Goal: Complete application form

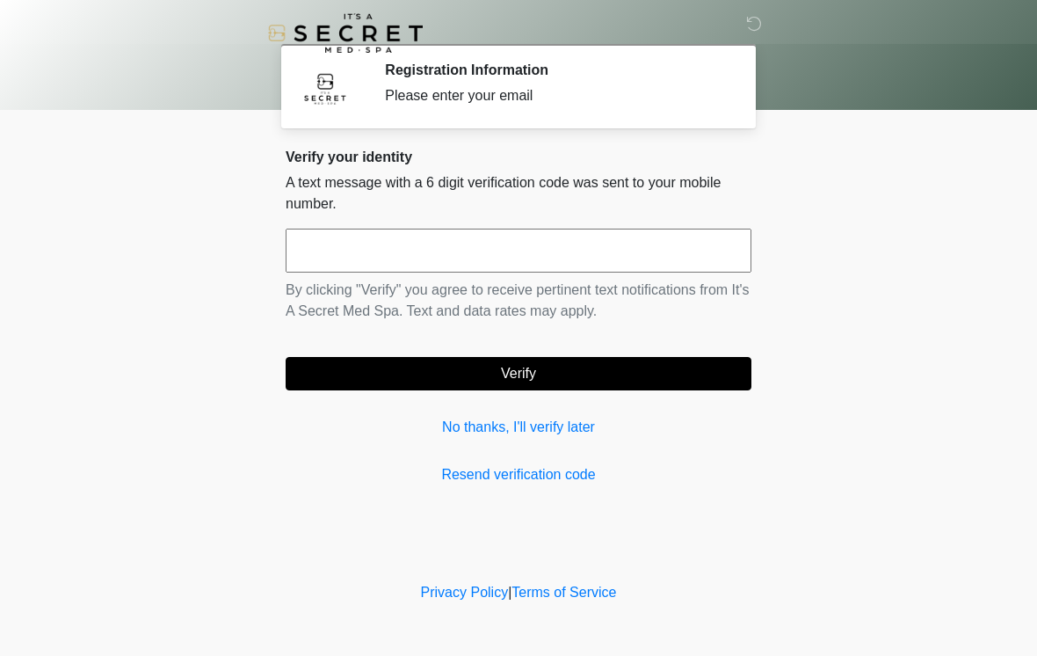
click at [682, 246] on input "text" at bounding box center [519, 251] width 466 height 44
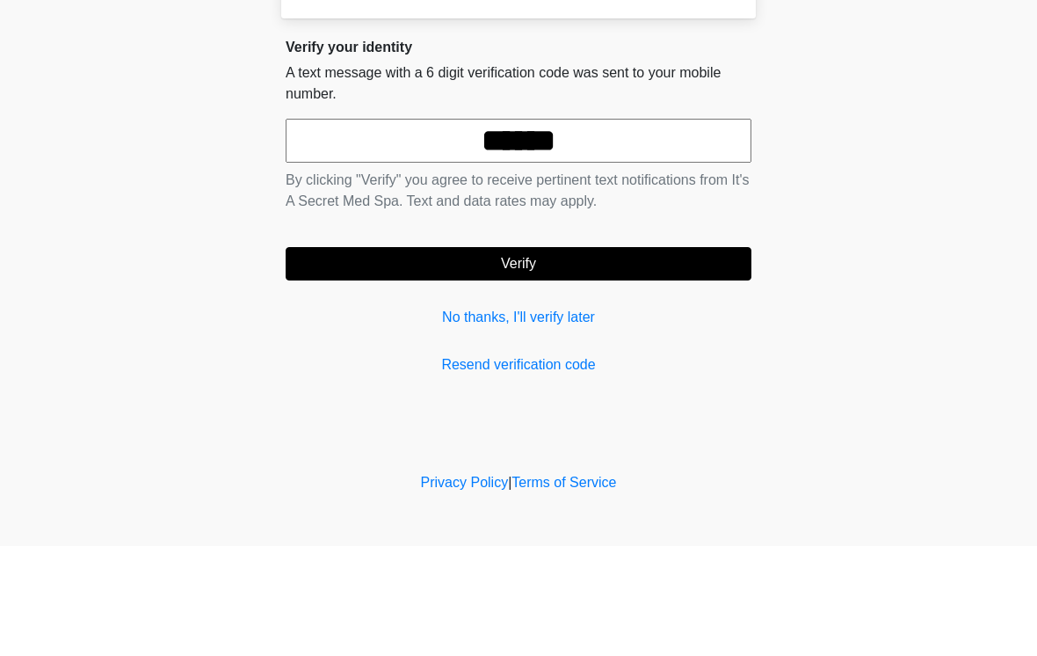
type input "******"
click at [582, 357] on button "Verify" at bounding box center [519, 373] width 466 height 33
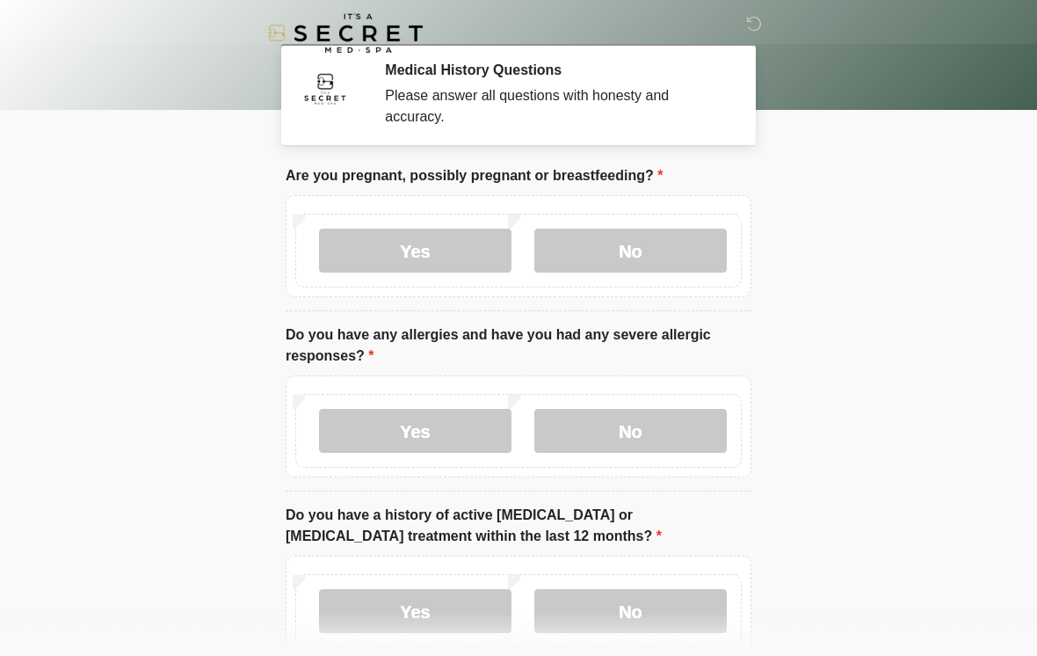
click at [663, 241] on label "No" at bounding box center [631, 251] width 193 height 44
click at [604, 439] on label "No" at bounding box center [631, 431] width 193 height 44
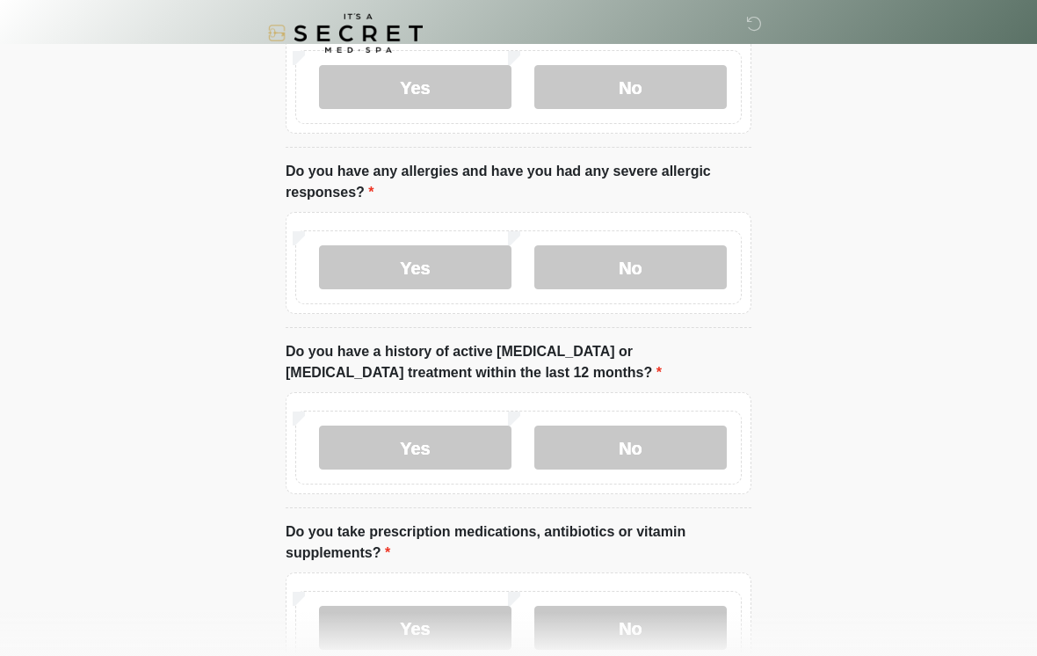
click at [608, 466] on label "No" at bounding box center [631, 447] width 193 height 44
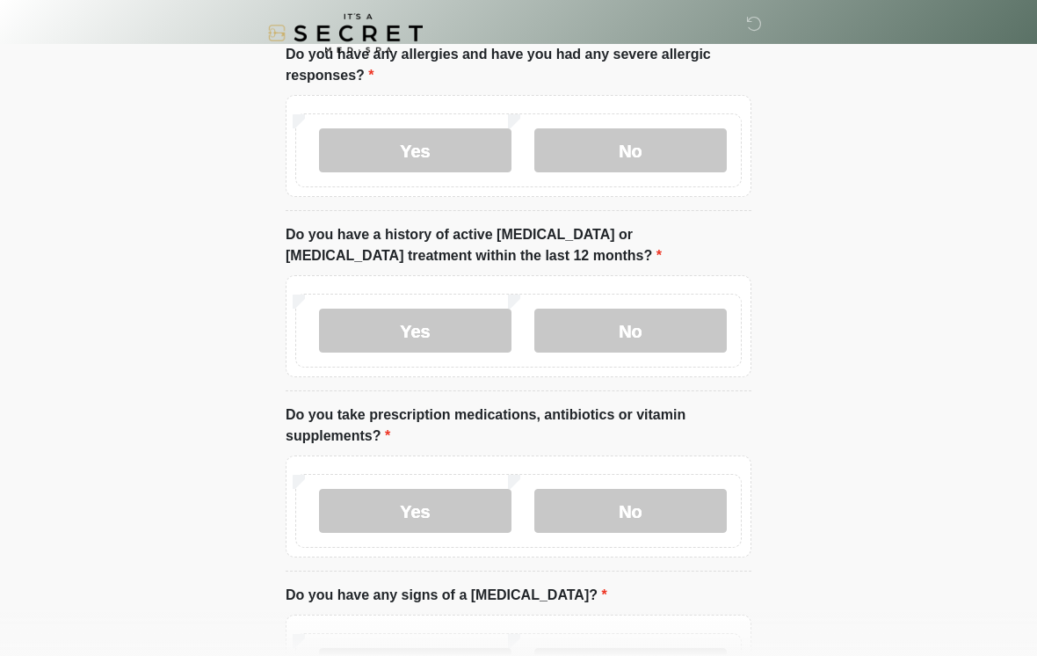
click at [589, 504] on label "No" at bounding box center [631, 511] width 193 height 44
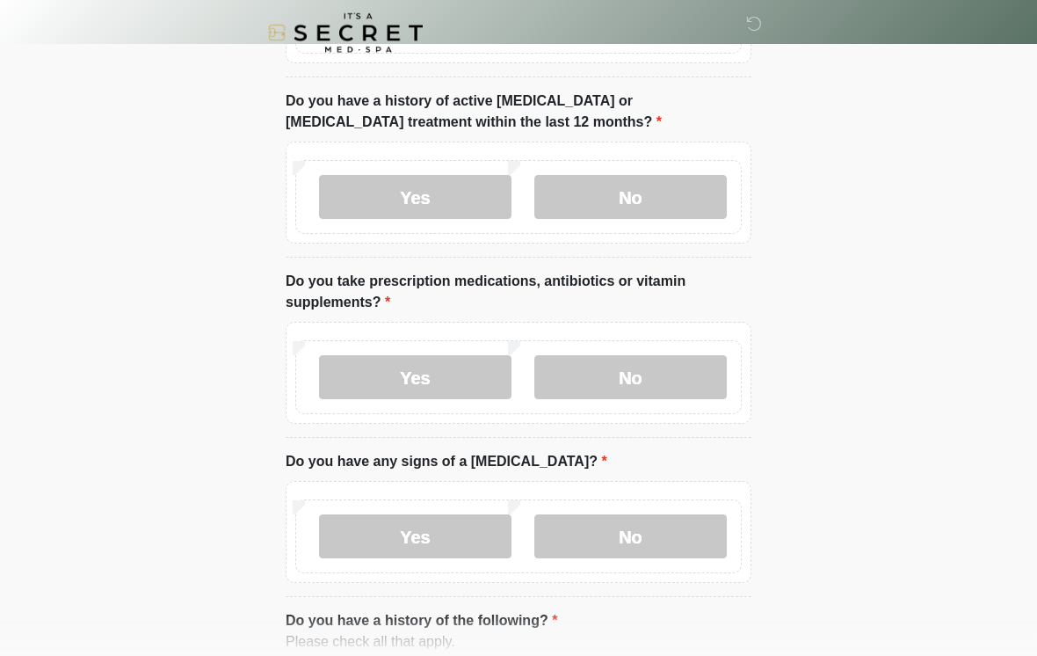
click at [615, 539] on label "No" at bounding box center [631, 537] width 193 height 44
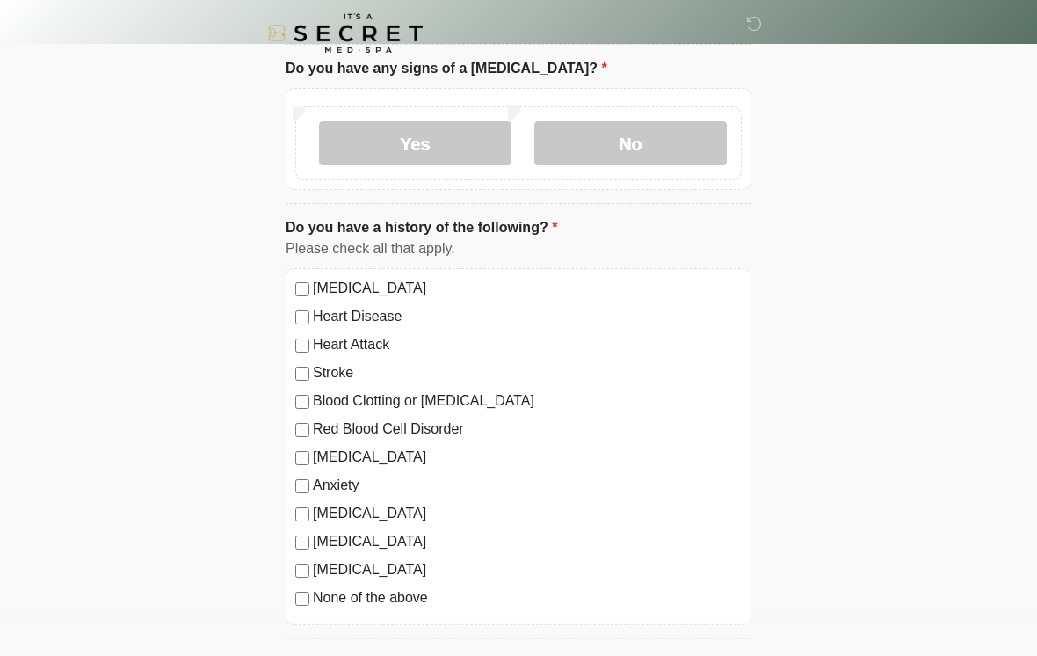
scroll to position [853, 0]
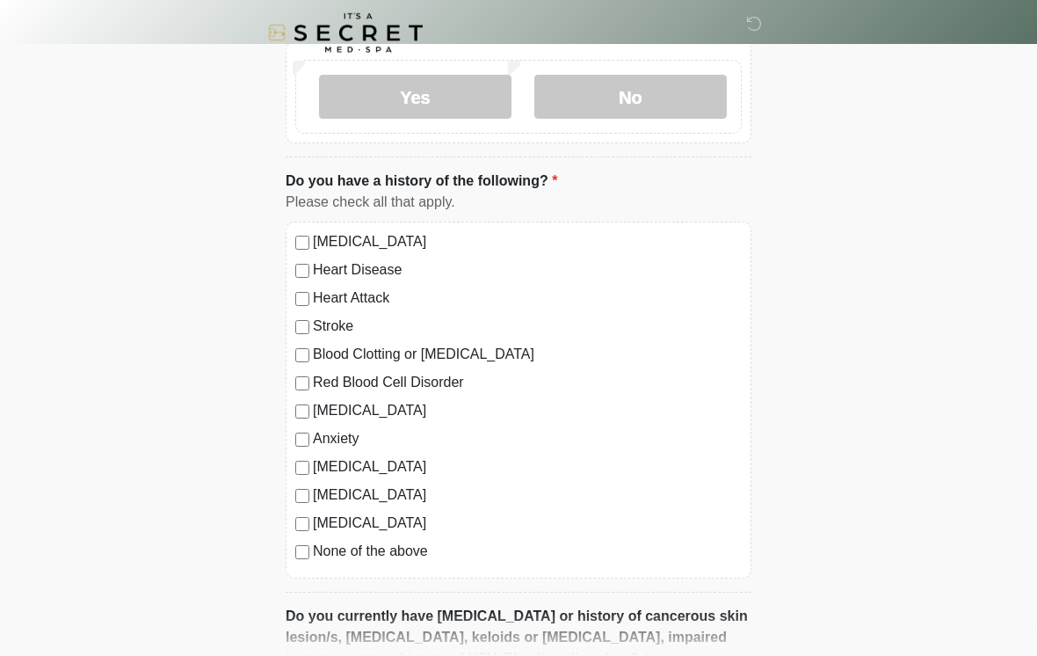
click at [493, 551] on label "None of the above" at bounding box center [527, 552] width 429 height 21
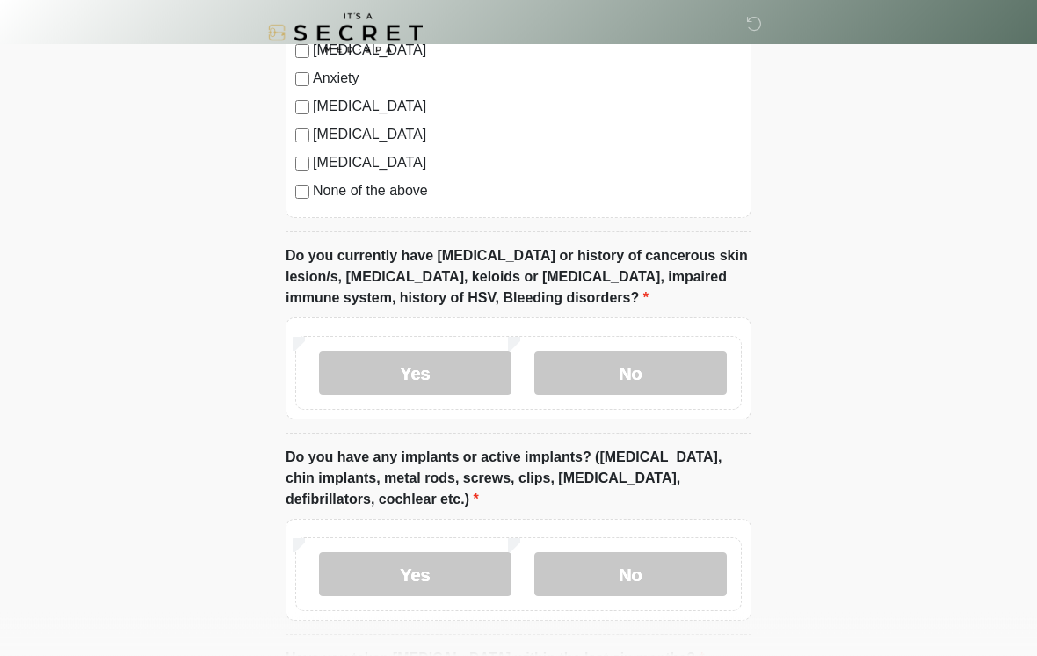
scroll to position [1317, 0]
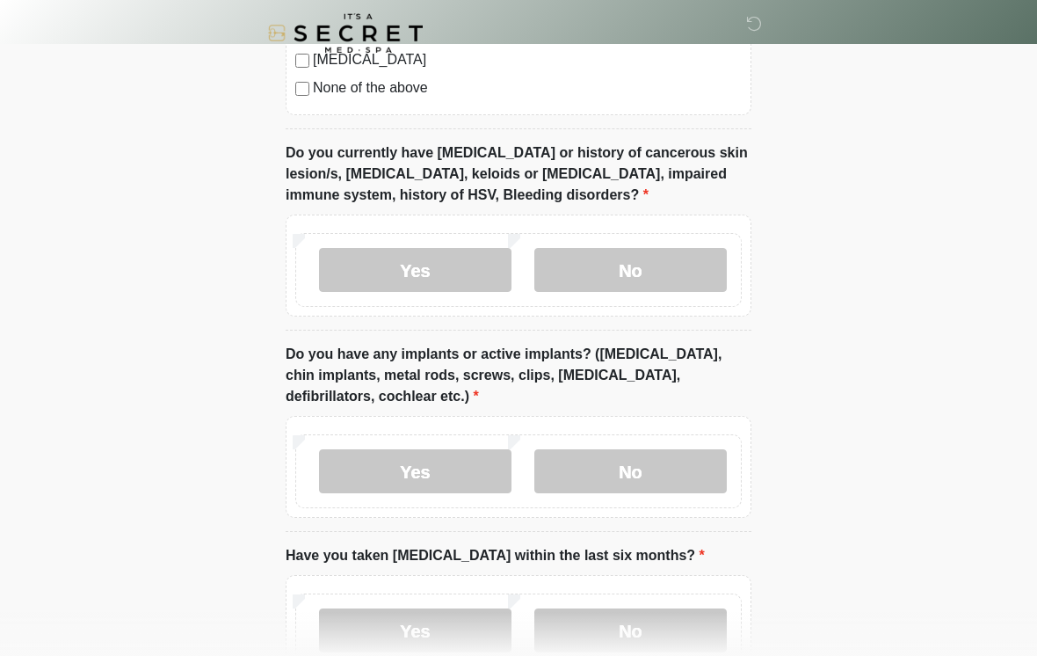
click at [690, 260] on label "No" at bounding box center [631, 270] width 193 height 44
click at [615, 476] on label "No" at bounding box center [631, 471] width 193 height 44
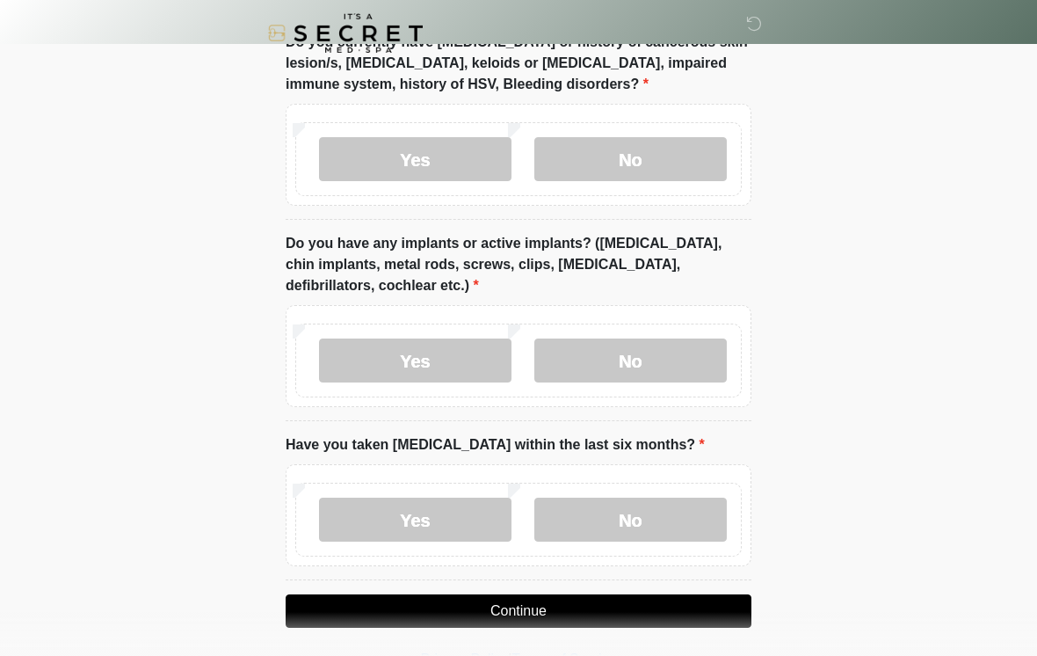
scroll to position [1434, 0]
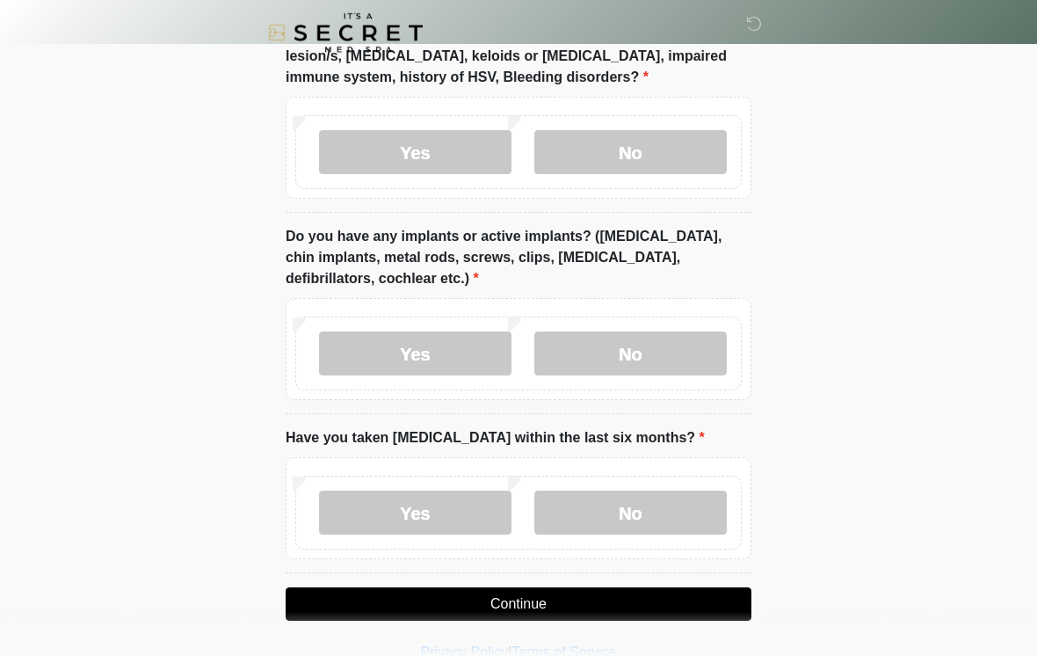
click at [593, 505] on label "No" at bounding box center [631, 513] width 193 height 44
click at [507, 600] on button "Continue" at bounding box center [519, 603] width 466 height 33
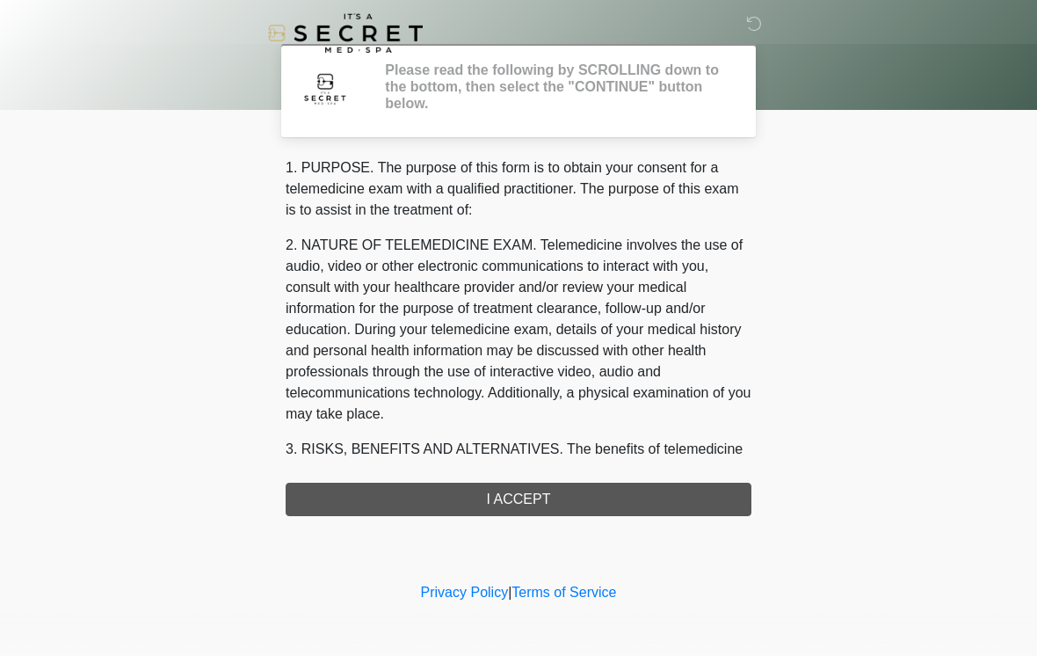
scroll to position [0, 0]
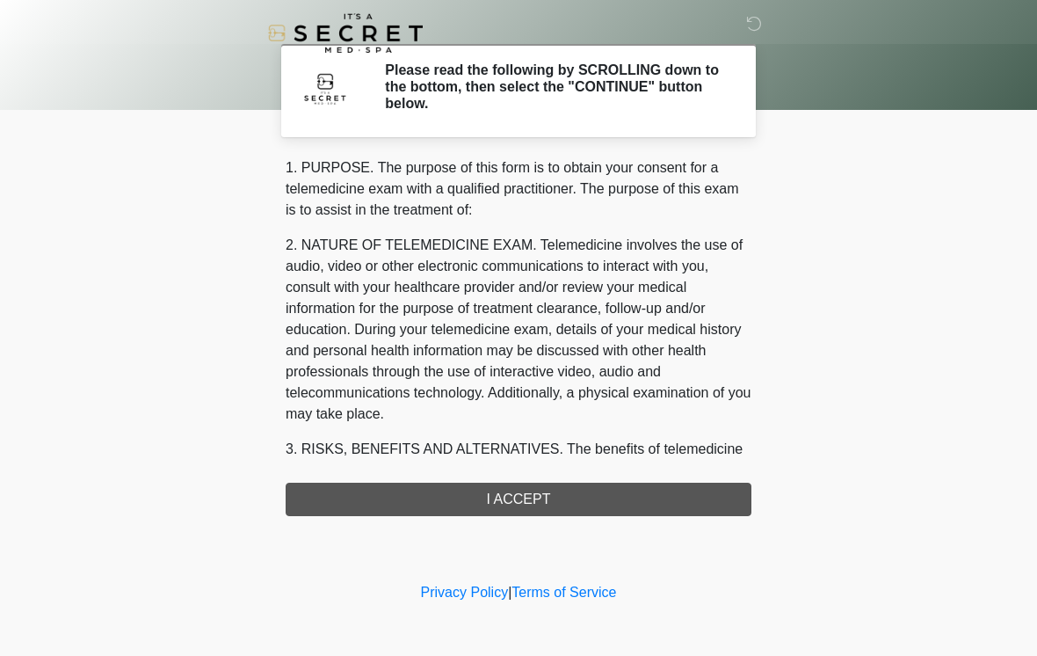
click at [592, 510] on div "1. PURPOSE. The purpose of this form is to obtain your consent for a telemedici…" at bounding box center [519, 336] width 466 height 359
click at [527, 497] on div "1. PURPOSE. The purpose of this form is to obtain your consent for a telemedici…" at bounding box center [519, 336] width 466 height 359
click at [529, 503] on div "1. PURPOSE. The purpose of this form is to obtain your consent for a telemedici…" at bounding box center [519, 336] width 466 height 359
click at [529, 502] on div "1. PURPOSE. The purpose of this form is to obtain your consent for a telemedici…" at bounding box center [519, 336] width 466 height 359
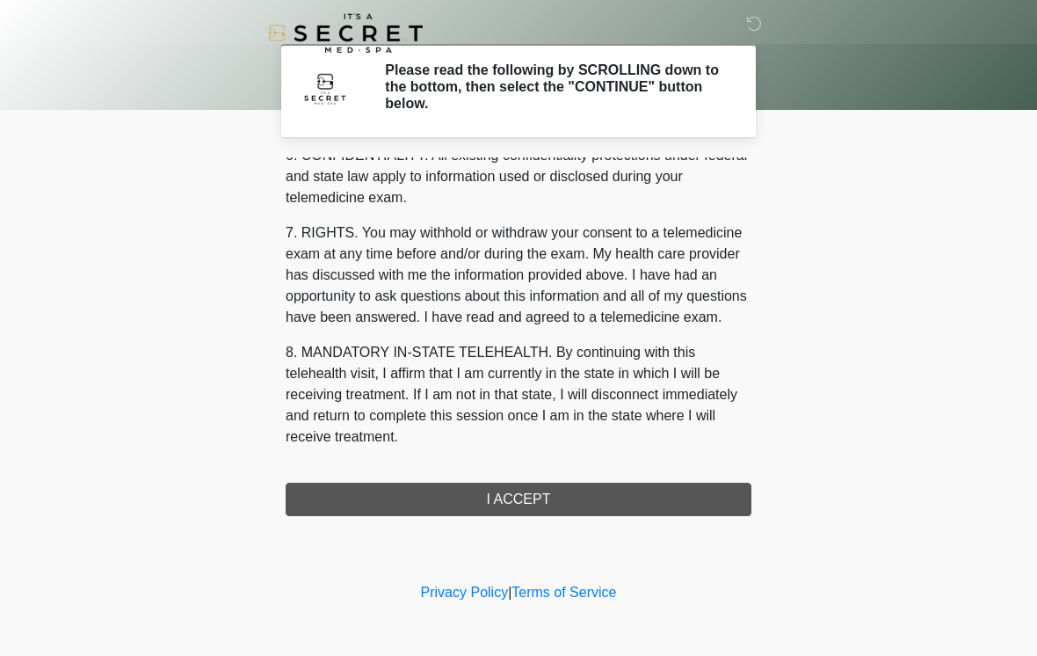
scroll to position [716, 0]
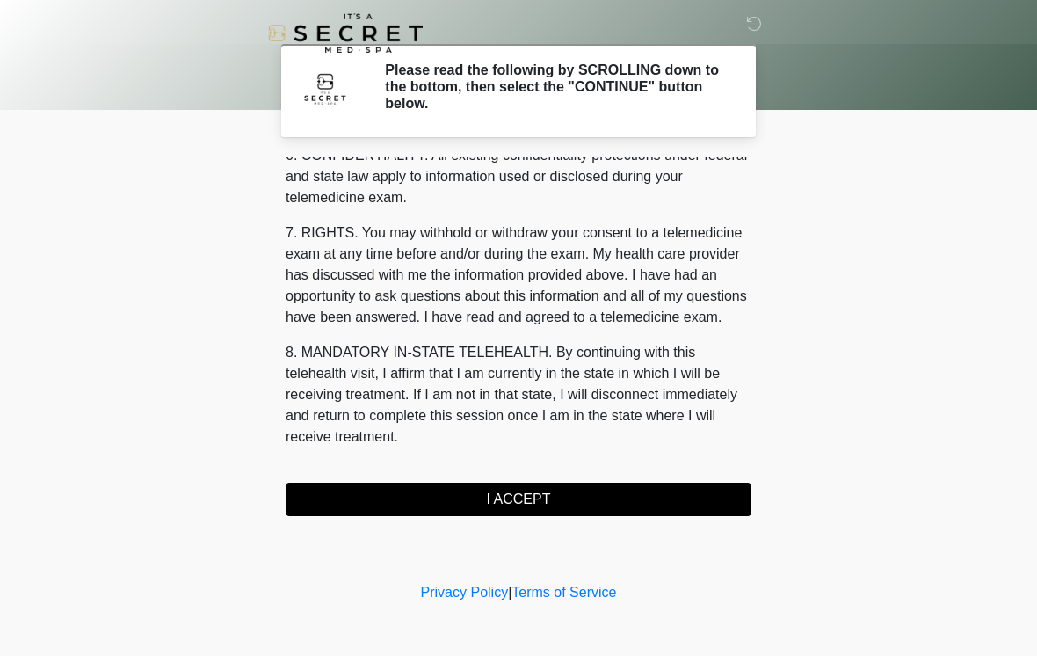
click at [546, 499] on button "I ACCEPT" at bounding box center [519, 499] width 466 height 33
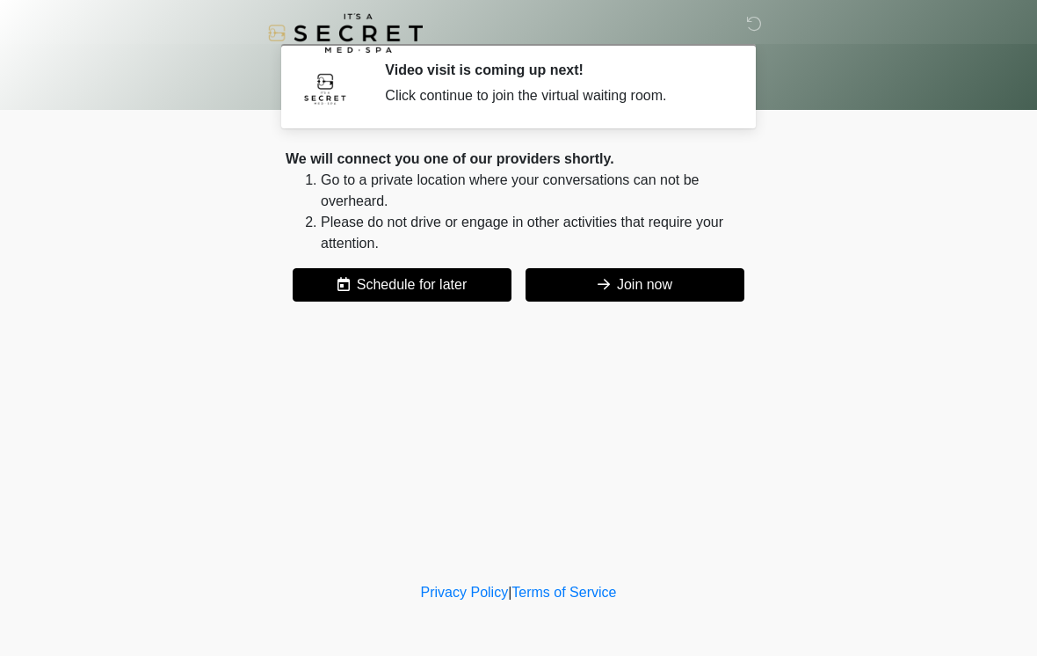
click at [635, 284] on button "Join now" at bounding box center [635, 284] width 219 height 33
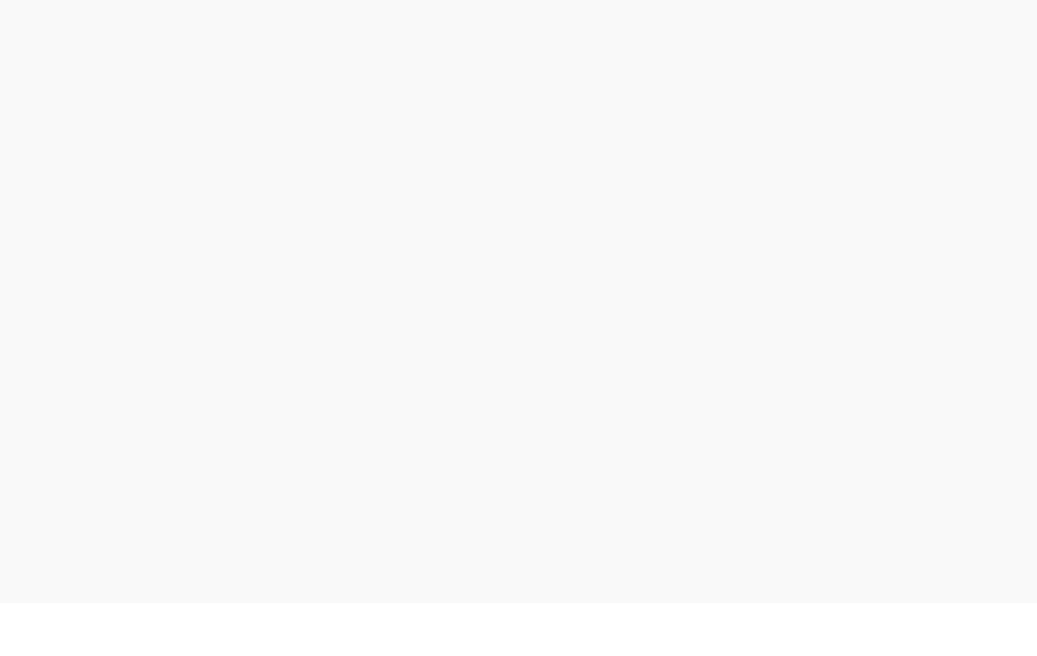
scroll to position [5, 0]
